Goal: Task Accomplishment & Management: Manage account settings

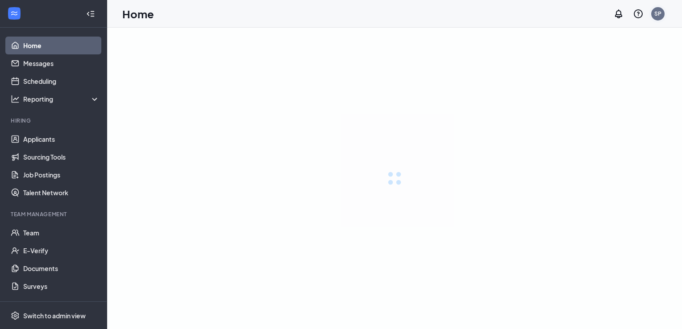
click at [656, 18] on div "SP" at bounding box center [657, 13] width 13 height 13
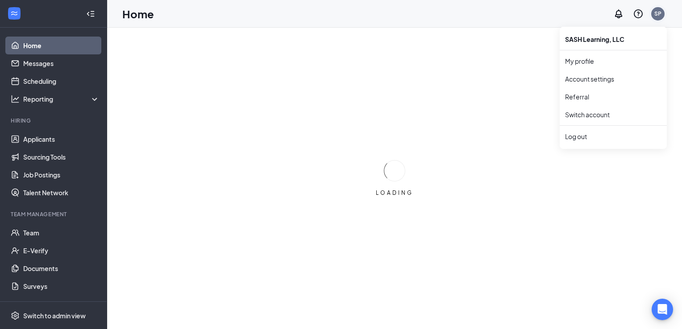
click at [659, 16] on div "SP" at bounding box center [657, 14] width 7 height 8
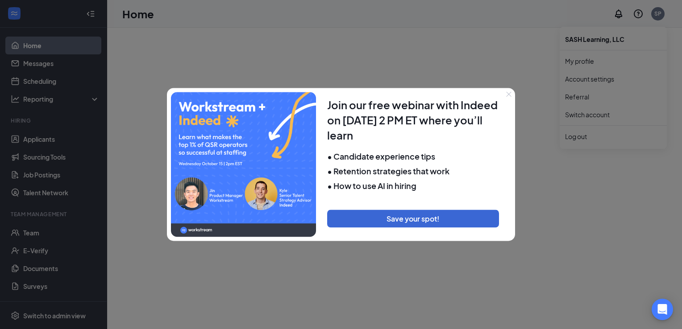
click at [579, 140] on div at bounding box center [341, 164] width 682 height 329
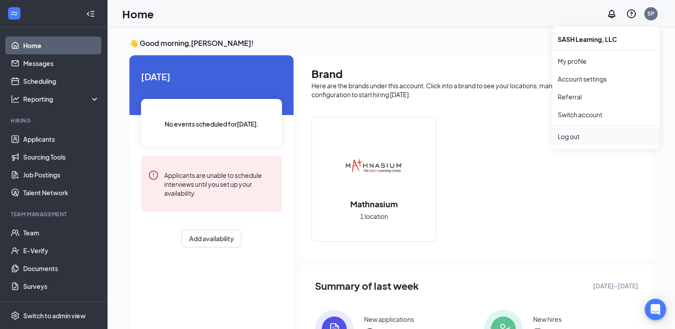
click at [572, 137] on div "Log out" at bounding box center [606, 136] width 96 height 9
